Goal: Transaction & Acquisition: Purchase product/service

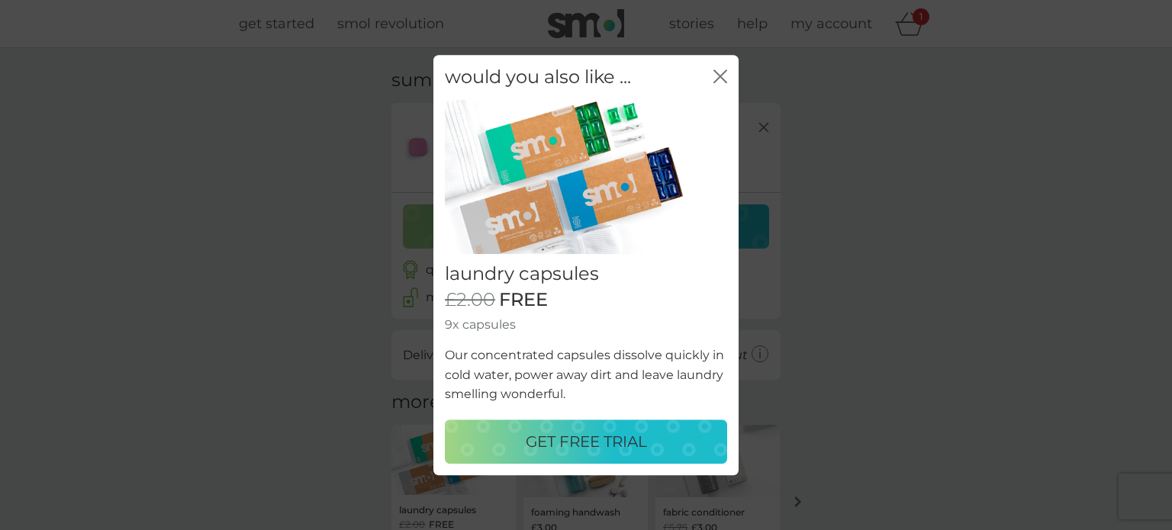
click at [583, 439] on p "GET FREE TRIAL" at bounding box center [586, 442] width 121 height 24
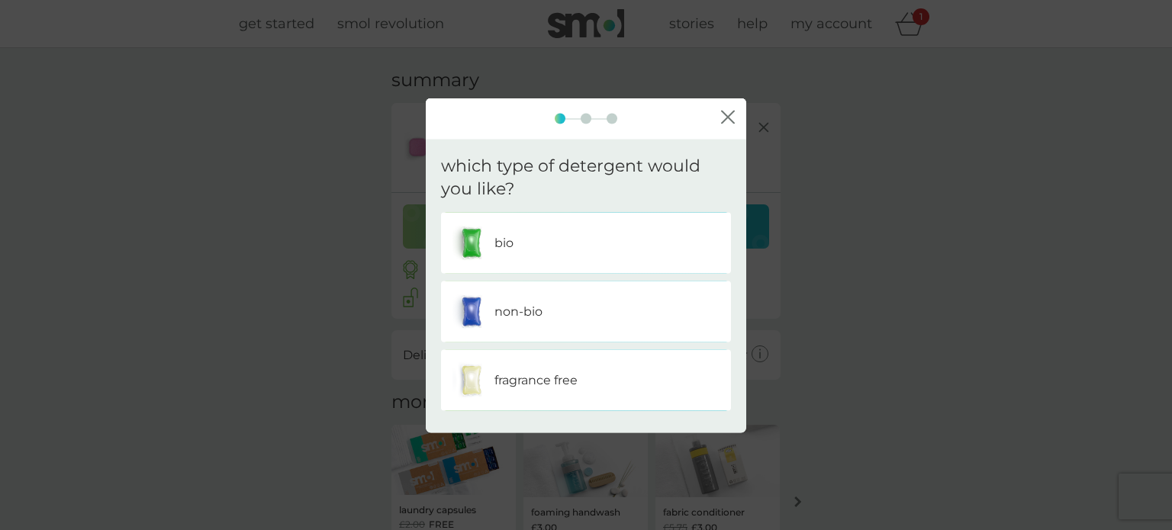
click at [553, 256] on div "bio" at bounding box center [586, 243] width 267 height 38
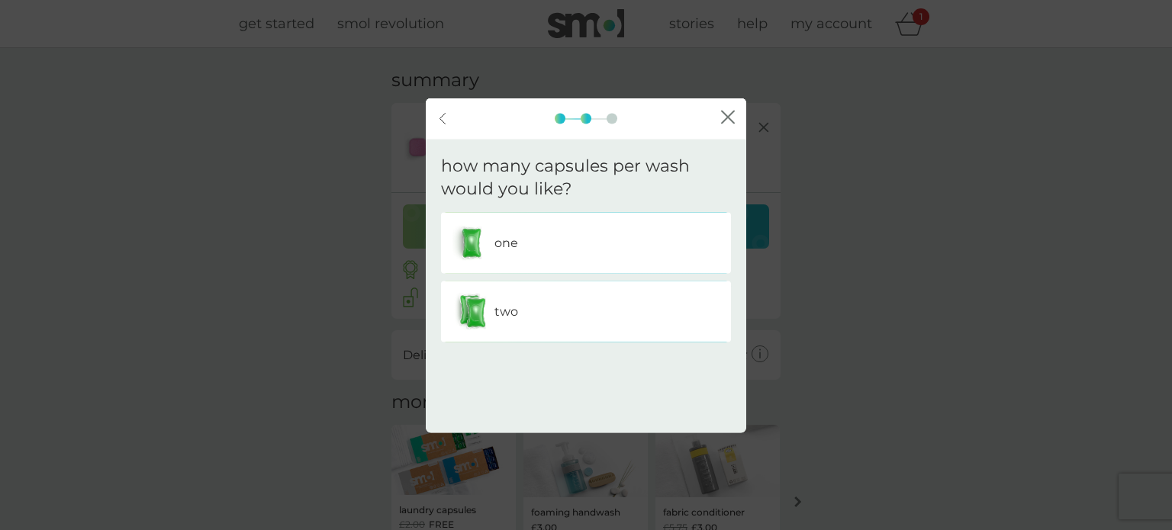
click at [556, 256] on div "one" at bounding box center [586, 243] width 267 height 38
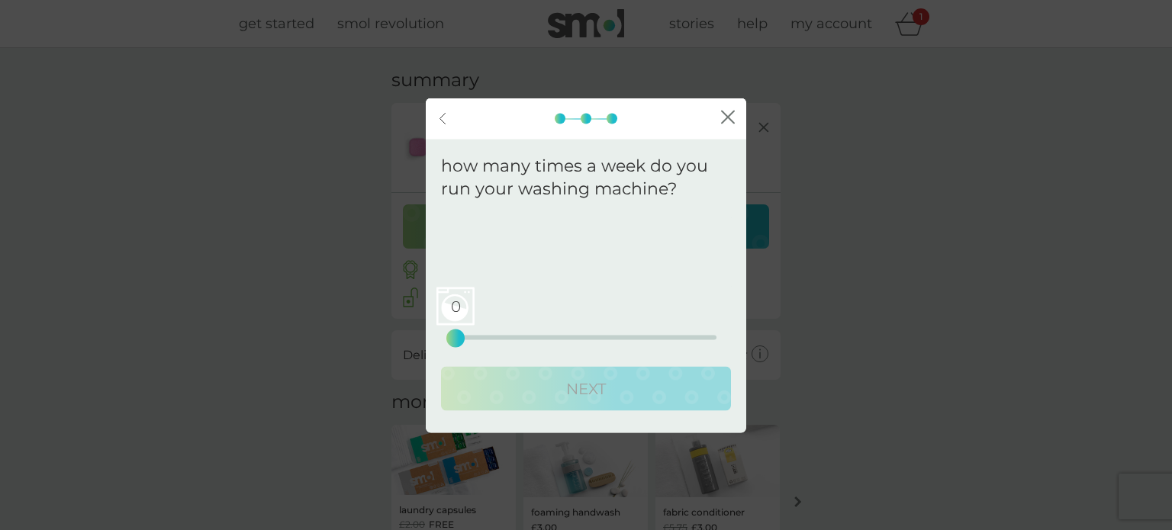
click at [556, 256] on p "We recommend a plan delivery frequency of ." at bounding box center [605, 240] width 237 height 39
click at [456, 338] on div "0" at bounding box center [456, 339] width 6 height 6
click at [491, 338] on div "0 0 12.5 25" at bounding box center [586, 338] width 261 height 5
drag, startPoint x: 599, startPoint y: 340, endPoint x: 681, endPoint y: 340, distance: 81.7
click at [638, 340] on div "14 0 12.5 25" at bounding box center [586, 338] width 261 height 5
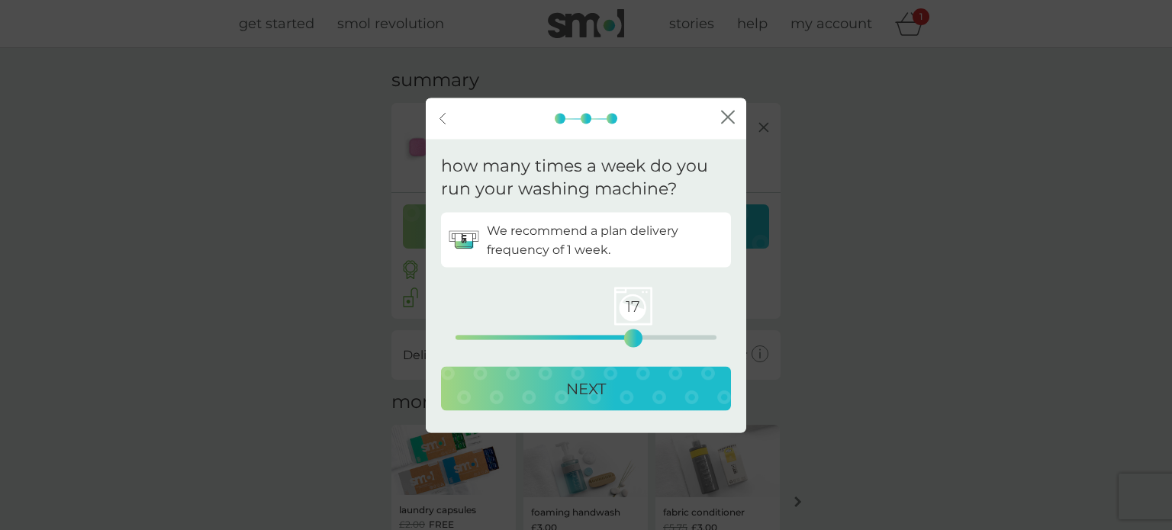
click at [736, 333] on div "how many times a week do you run your washing machine? We recommend a plan deli…" at bounding box center [586, 286] width 321 height 294
click at [709, 336] on div "24 0 12.5 25" at bounding box center [586, 338] width 261 height 5
click at [593, 401] on p "NEXT" at bounding box center [586, 389] width 40 height 24
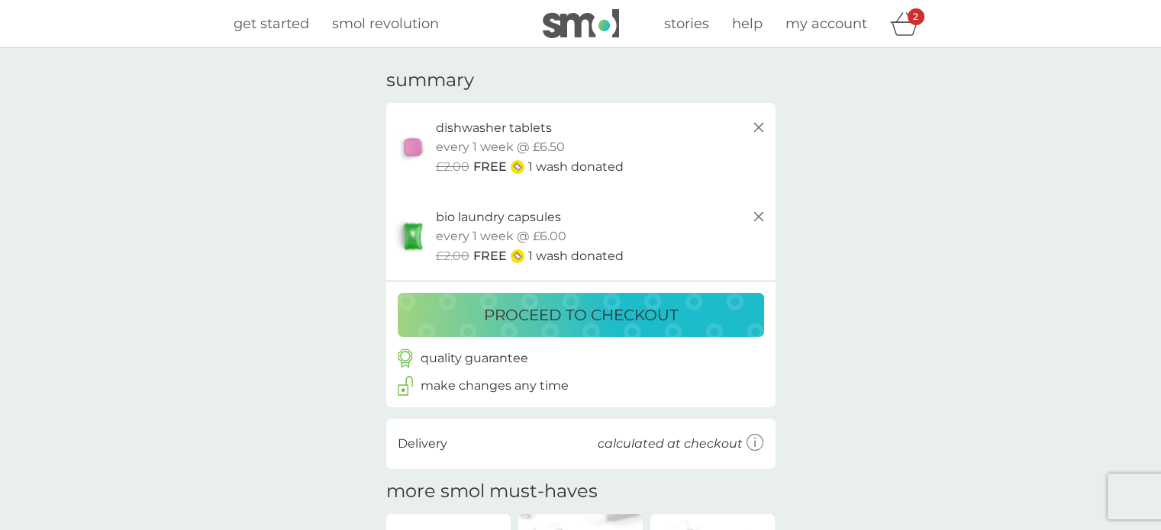
click at [540, 314] on p "proceed to checkout" at bounding box center [581, 315] width 194 height 24
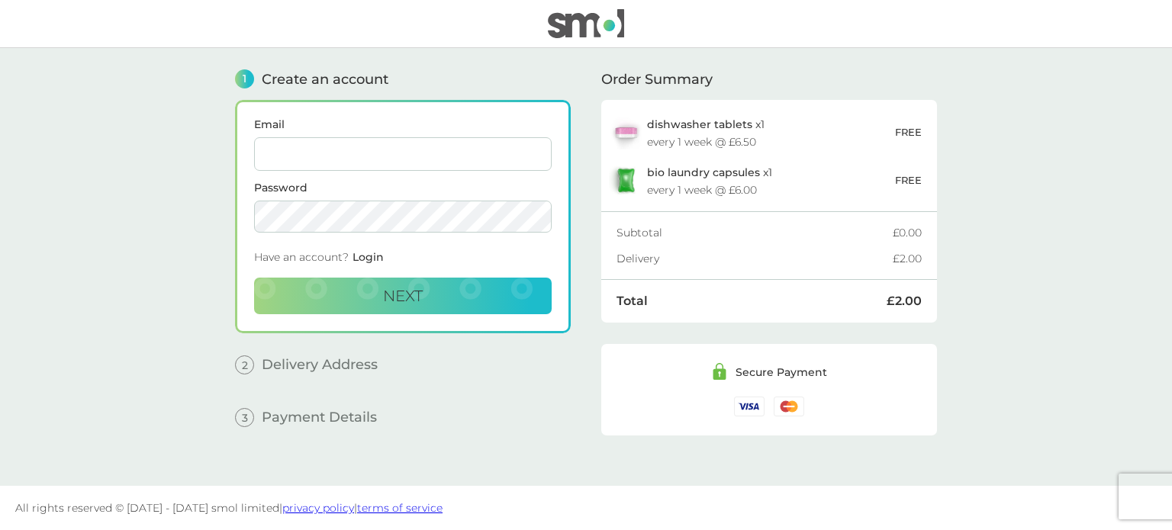
click at [379, 155] on input "Email" at bounding box center [403, 154] width 298 height 34
type input "[EMAIL_ADDRESS][DOMAIN_NAME]"
click at [481, 288] on button "Next" at bounding box center [403, 296] width 298 height 37
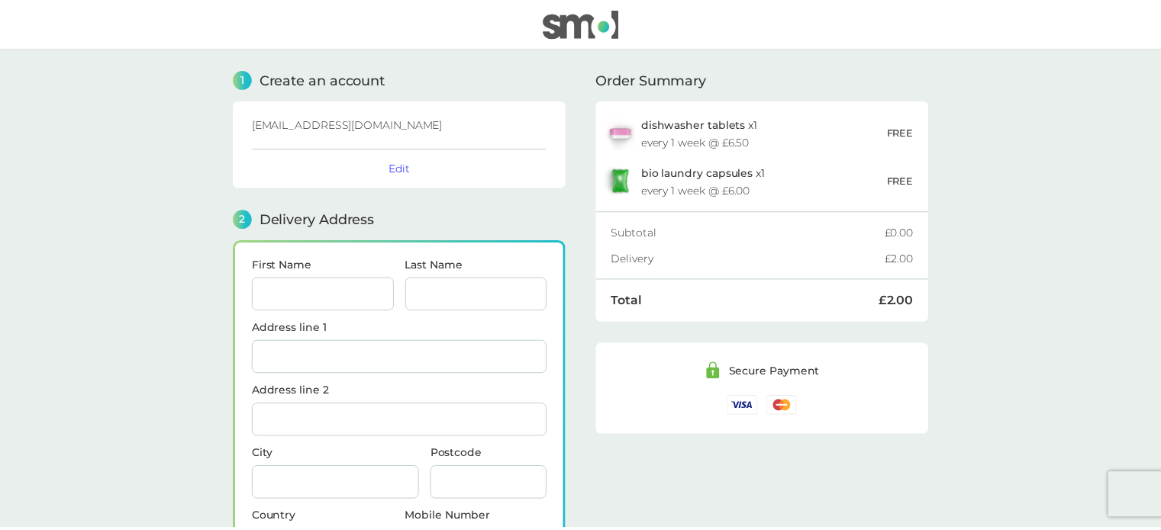
scroll to position [186, 0]
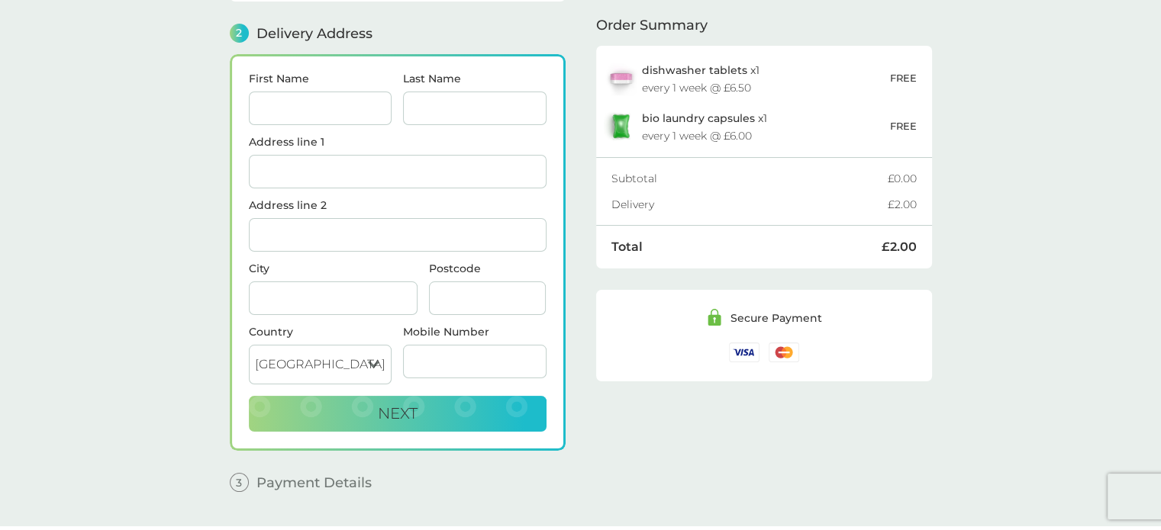
click at [311, 111] on input "First Name" at bounding box center [320, 109] width 143 height 34
type input "Morenga"
type input "Basson"
type input "Island healthcare ltd"
type input "[PERSON_NAME][GEOGRAPHIC_DATA]"
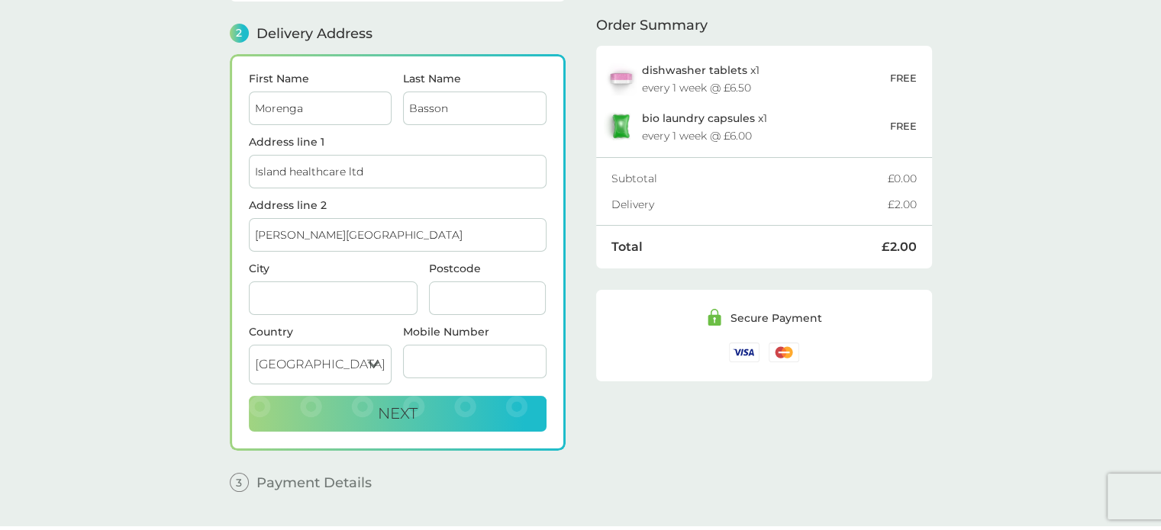
type input "[GEOGRAPHIC_DATA], [GEOGRAPHIC_DATA]"
type input "PO39 0BD"
click at [417, 353] on input "Mobile Number" at bounding box center [474, 362] width 143 height 34
type input "07801176427"
click at [428, 402] on button "Next" at bounding box center [398, 414] width 298 height 37
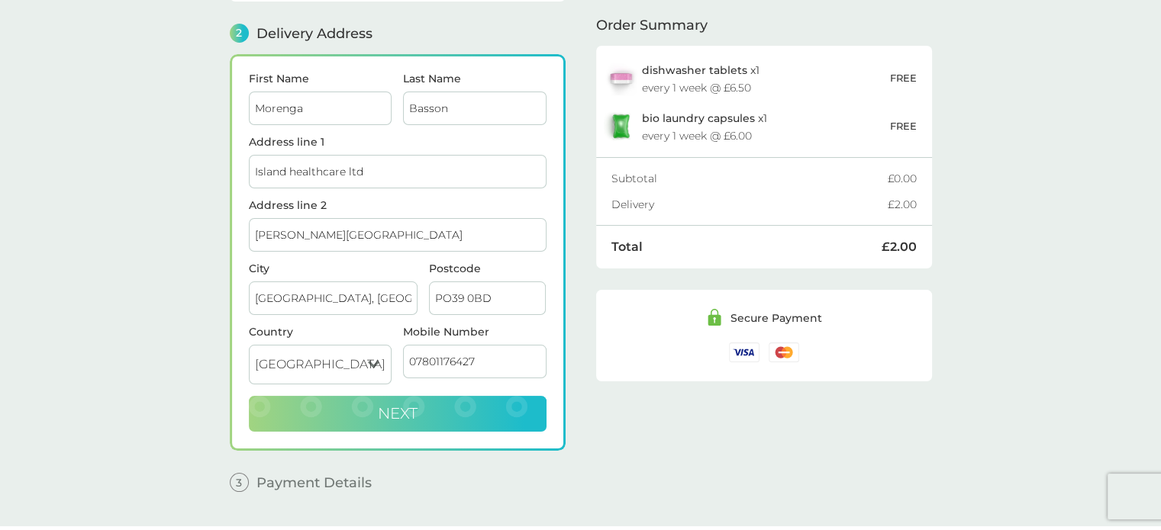
checkbox input "true"
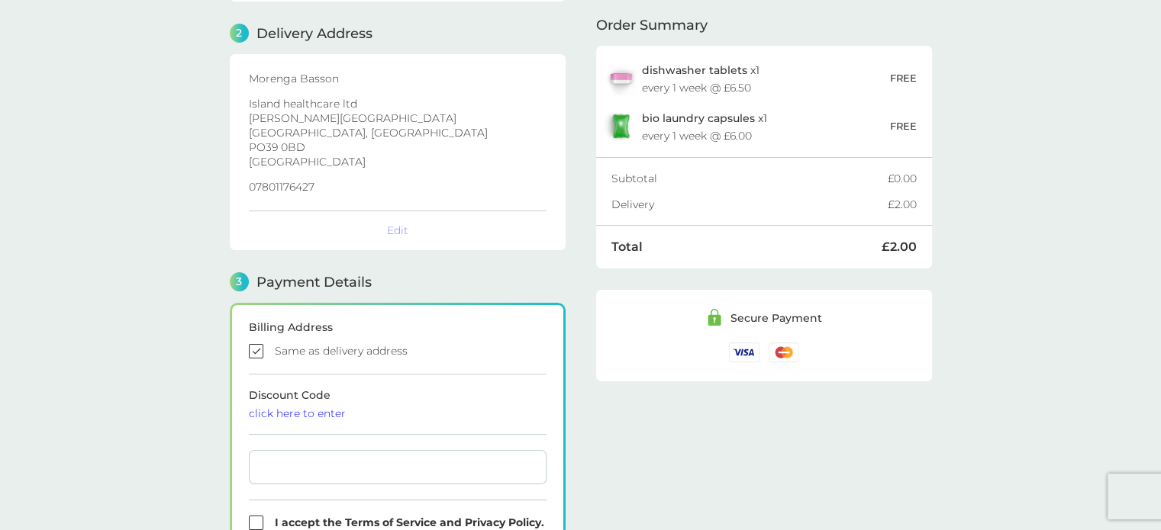
scroll to position [434, 0]
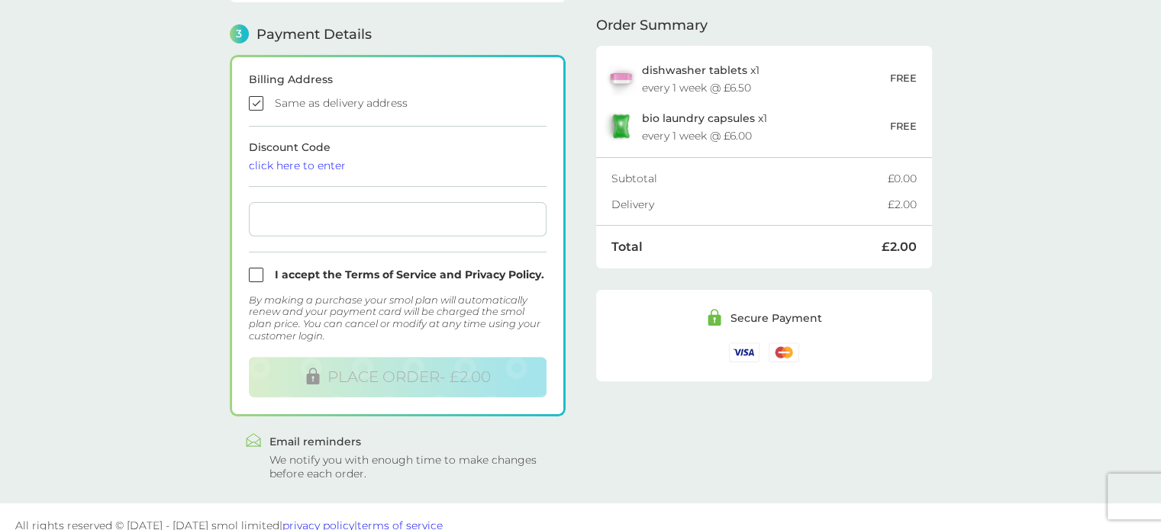
click at [250, 273] on input "checkbox" at bounding box center [398, 275] width 298 height 14
checkbox input "true"
click at [154, 47] on main "1 Create an account [EMAIL_ADDRESS][DOMAIN_NAME] Edit 2 Delivery Address Moreng…" at bounding box center [580, 59] width 1161 height 890
